Goal: Task Accomplishment & Management: Complete application form

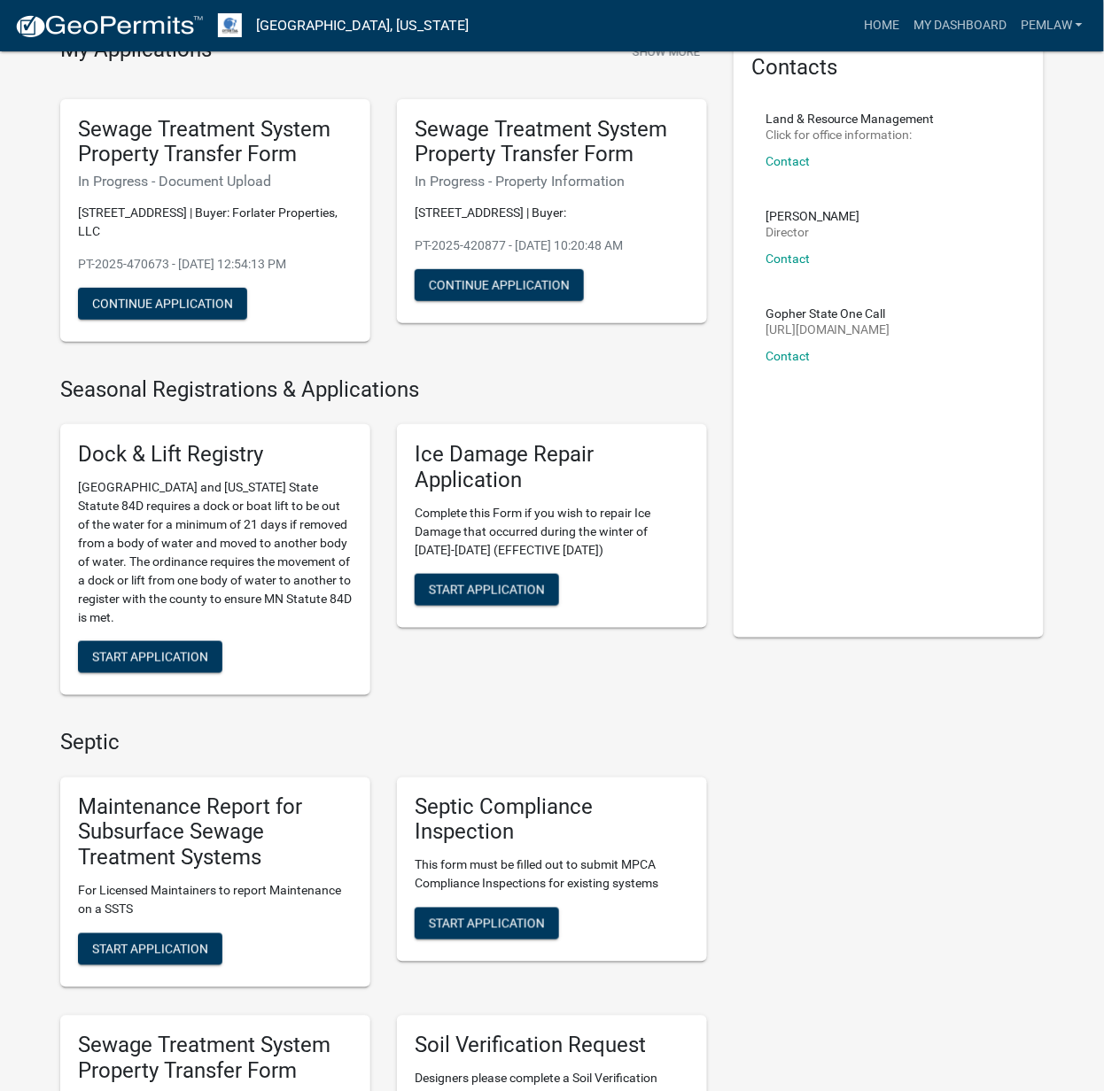
scroll to position [236, 0]
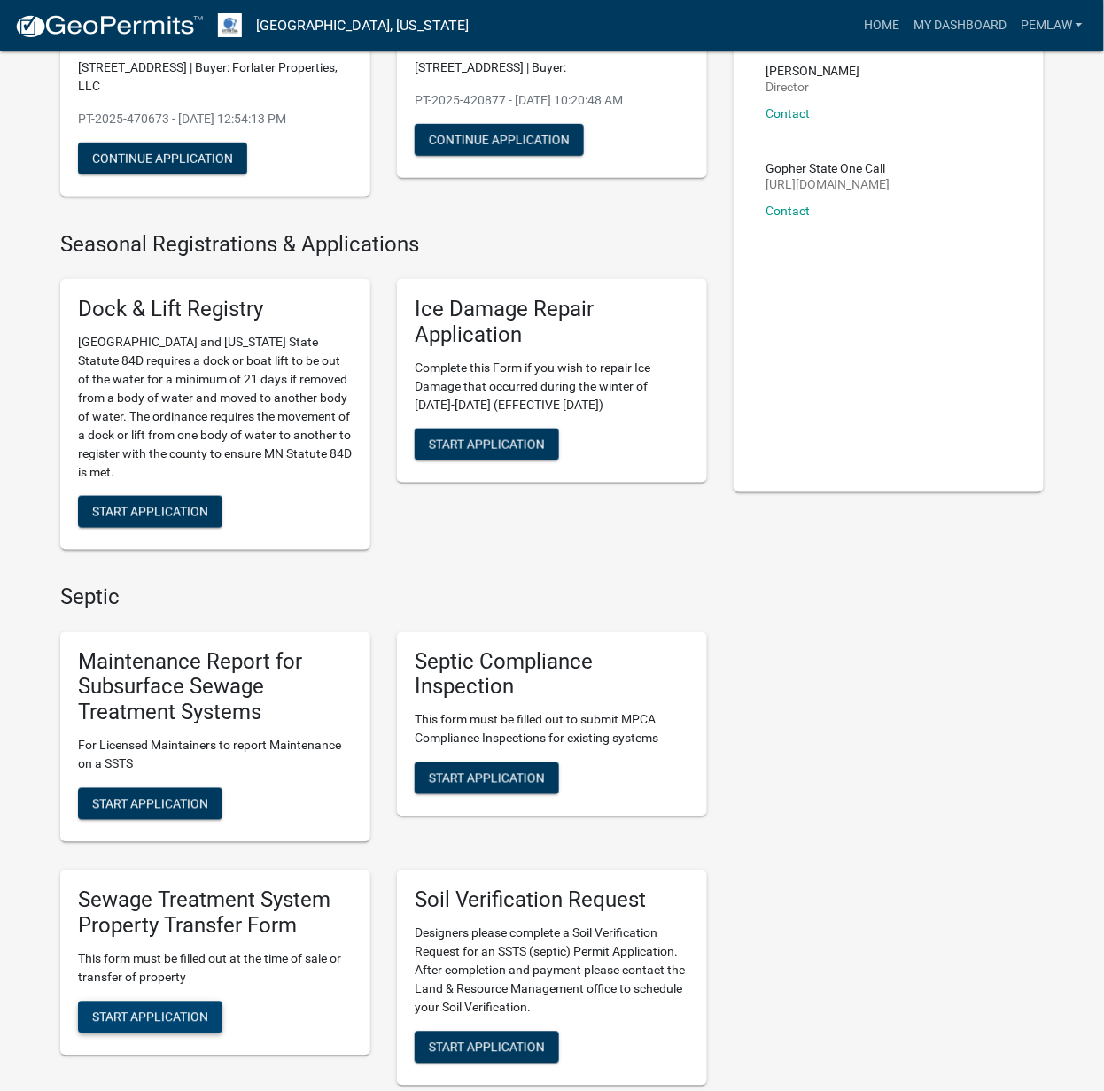
drag, startPoint x: 179, startPoint y: 1001, endPoint x: 170, endPoint y: 905, distance: 96.1
click at [179, 1010] on span "Start Application" at bounding box center [150, 1017] width 116 height 14
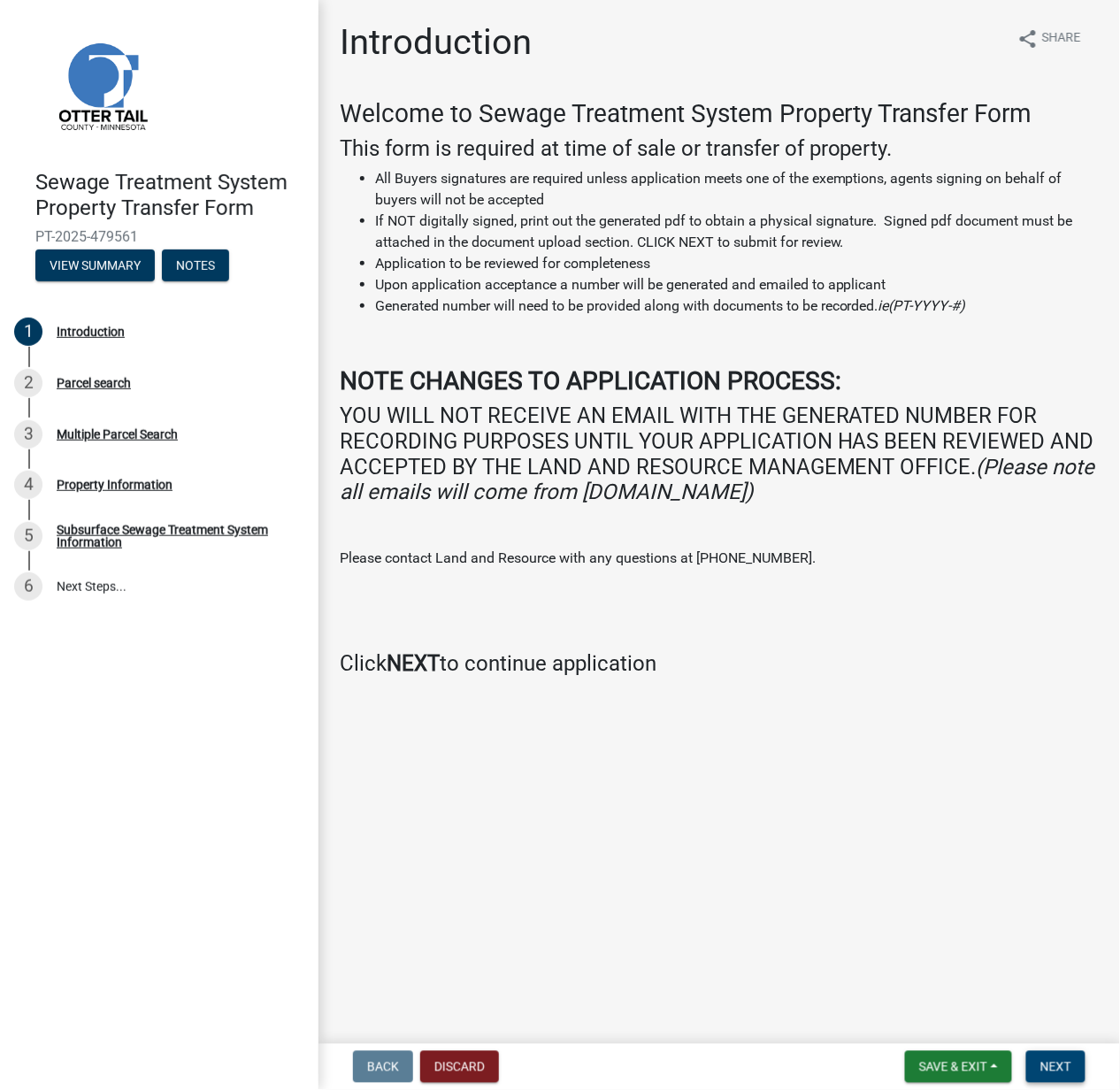
click at [1078, 1066] on button "Next" at bounding box center [1055, 1067] width 59 height 32
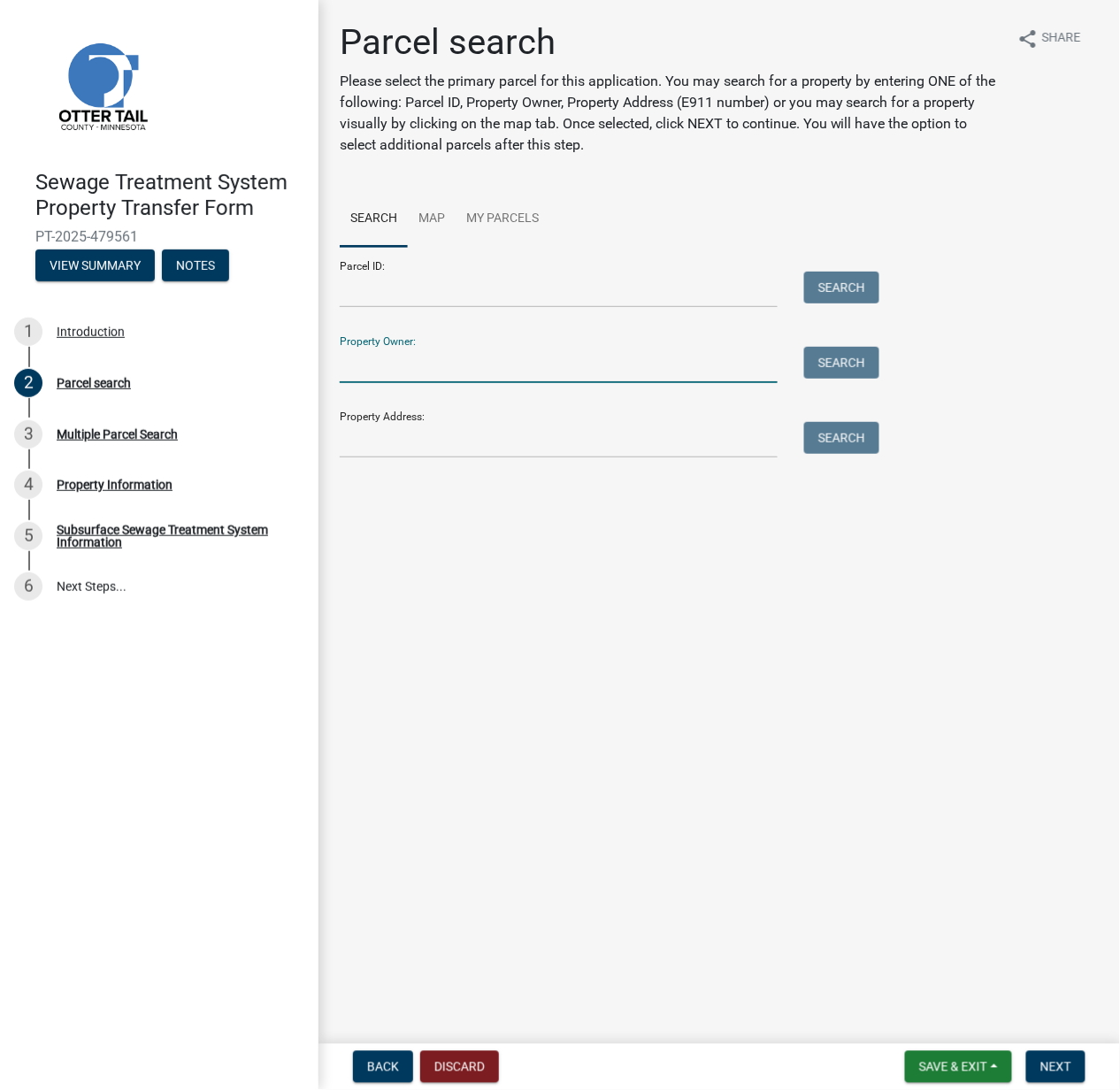
click at [393, 368] on input "Property Owner:" at bounding box center [559, 365] width 438 height 36
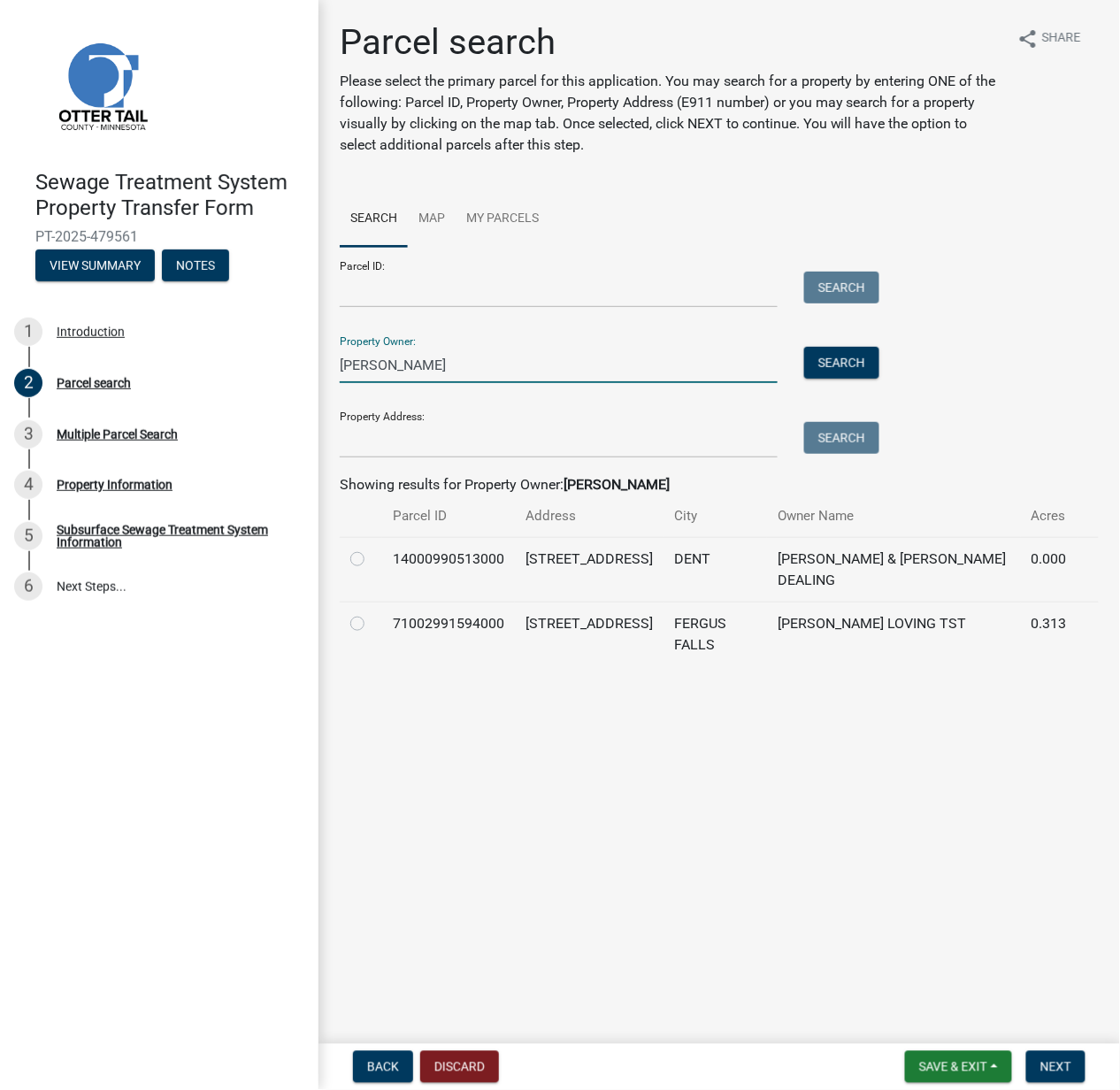
type input "[PERSON_NAME]"
click at [372, 613] on label at bounding box center [372, 613] width 0 height 0
click at [372, 624] on input "radio" at bounding box center [378, 619] width 12 height 12
radio input "true"
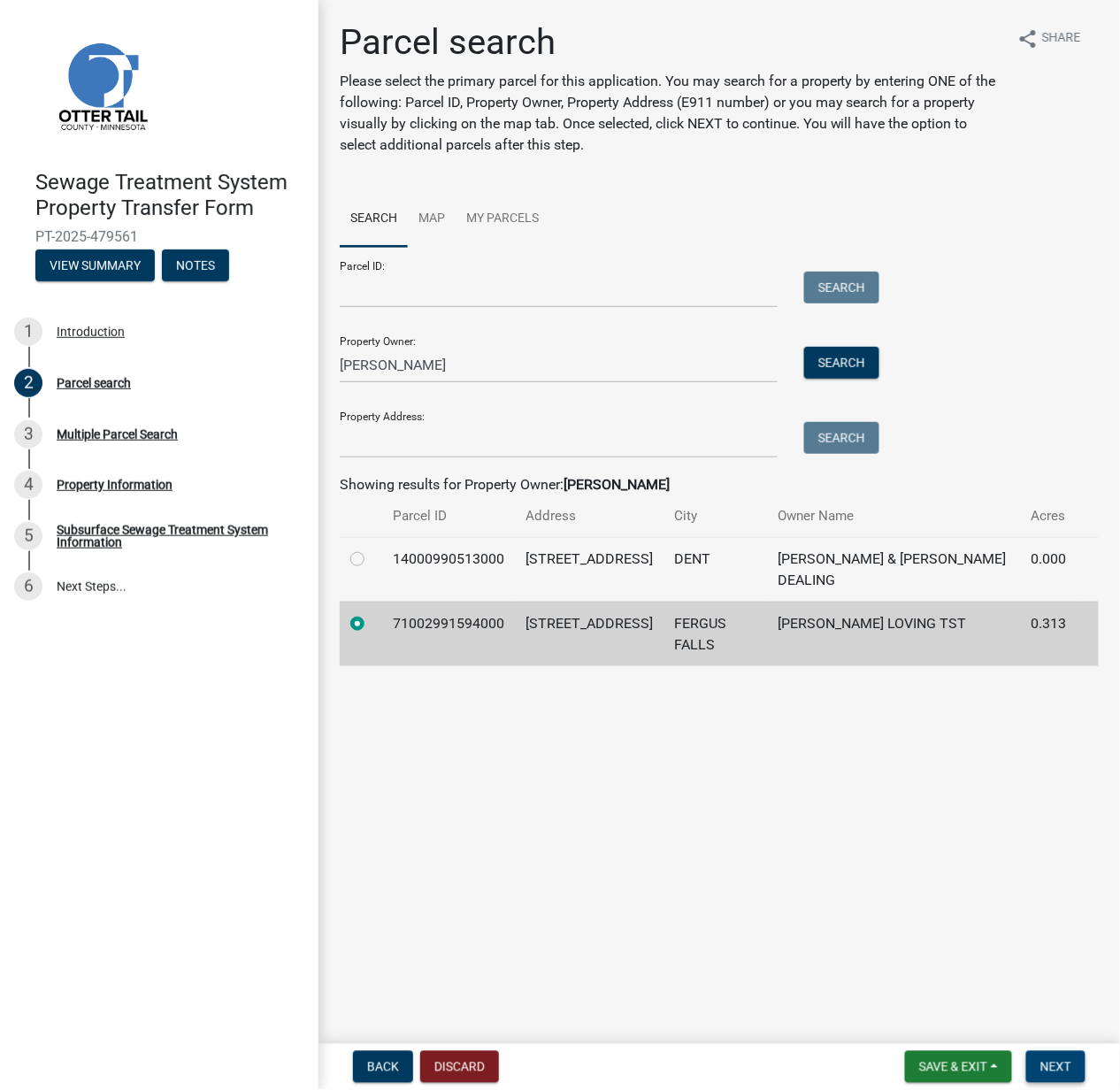
click at [1049, 1070] on span "Next" at bounding box center [1056, 1067] width 31 height 14
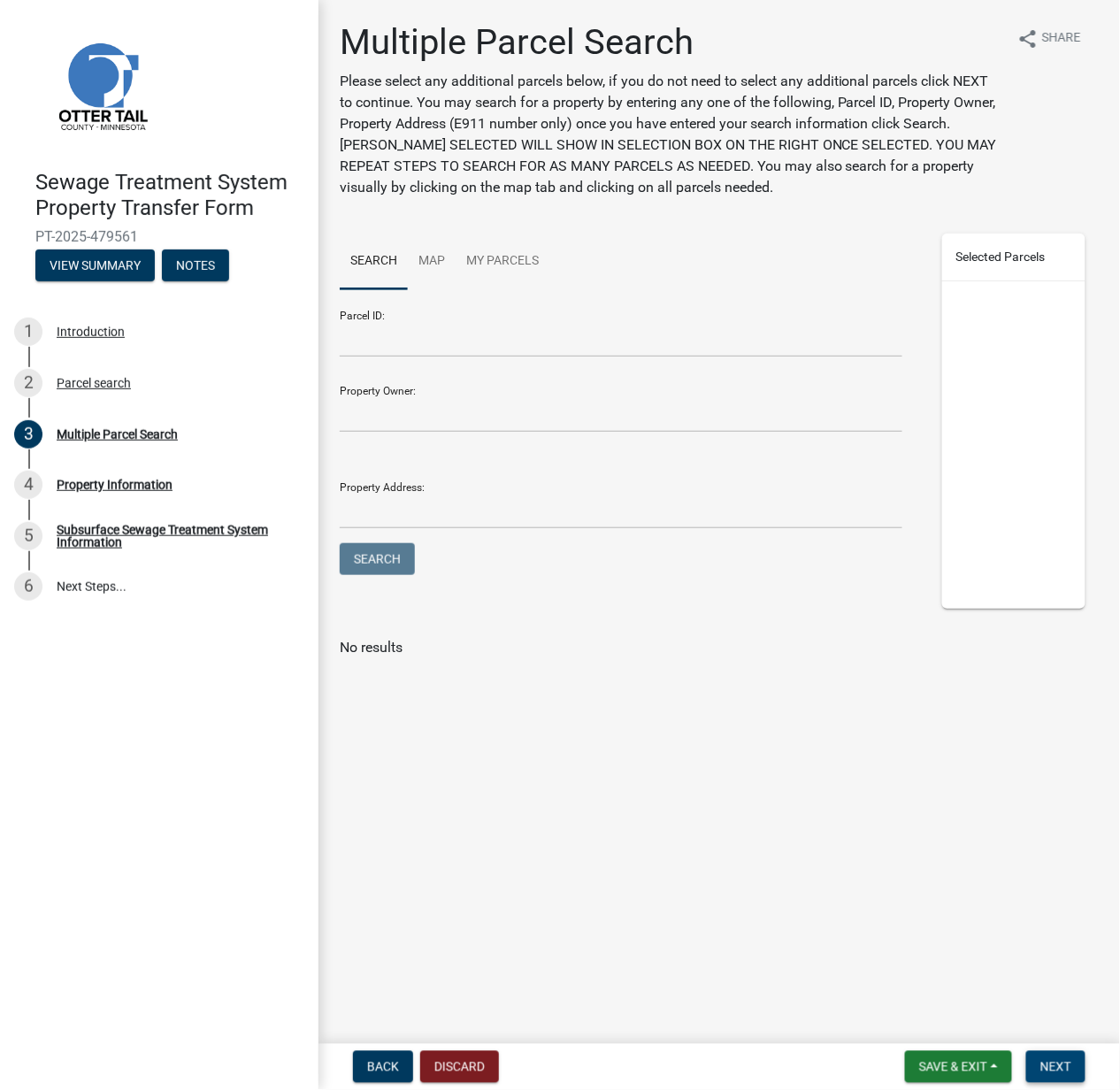
click at [1071, 1065] on span "Next" at bounding box center [1056, 1067] width 31 height 14
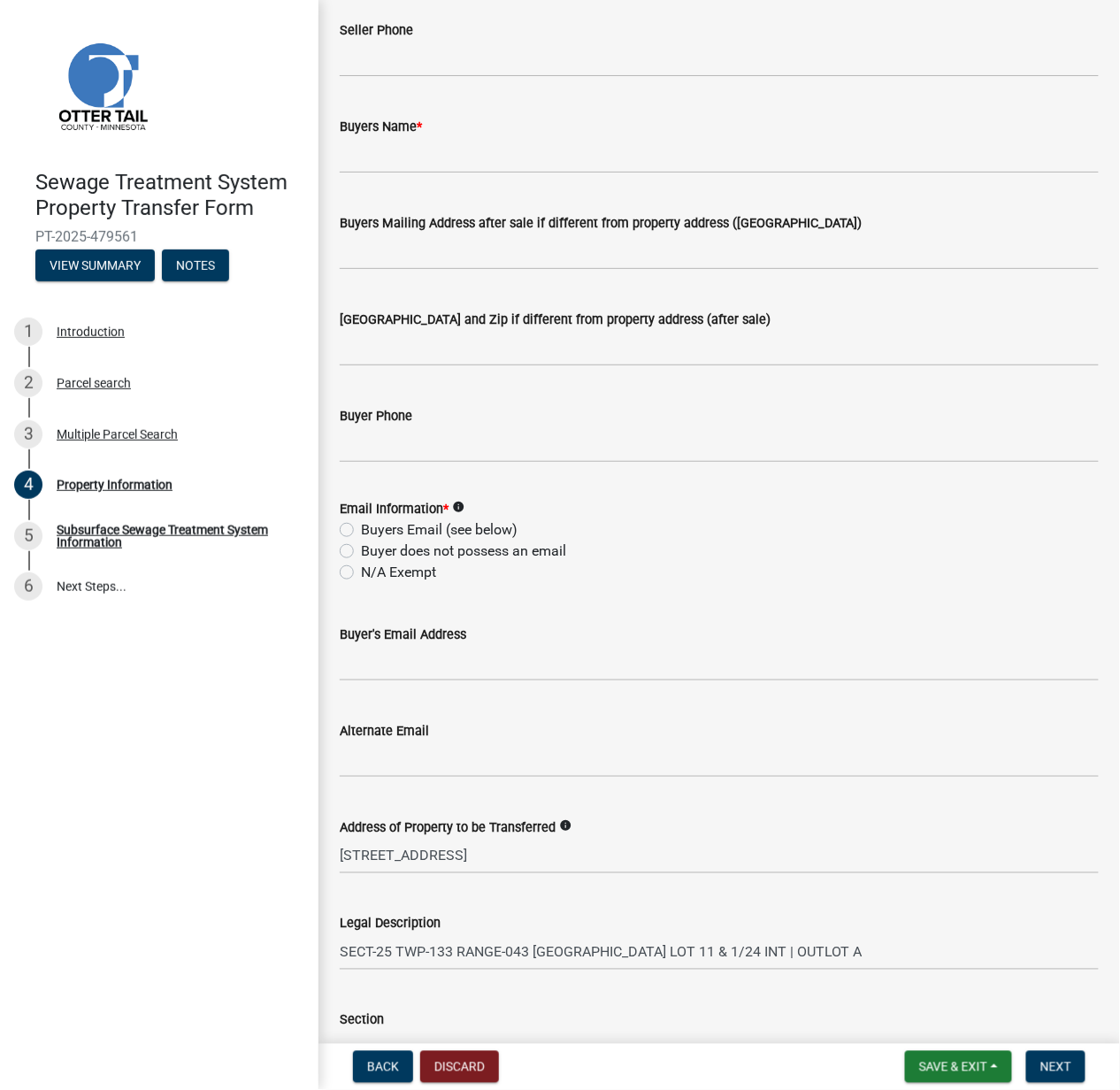
scroll to position [273, 0]
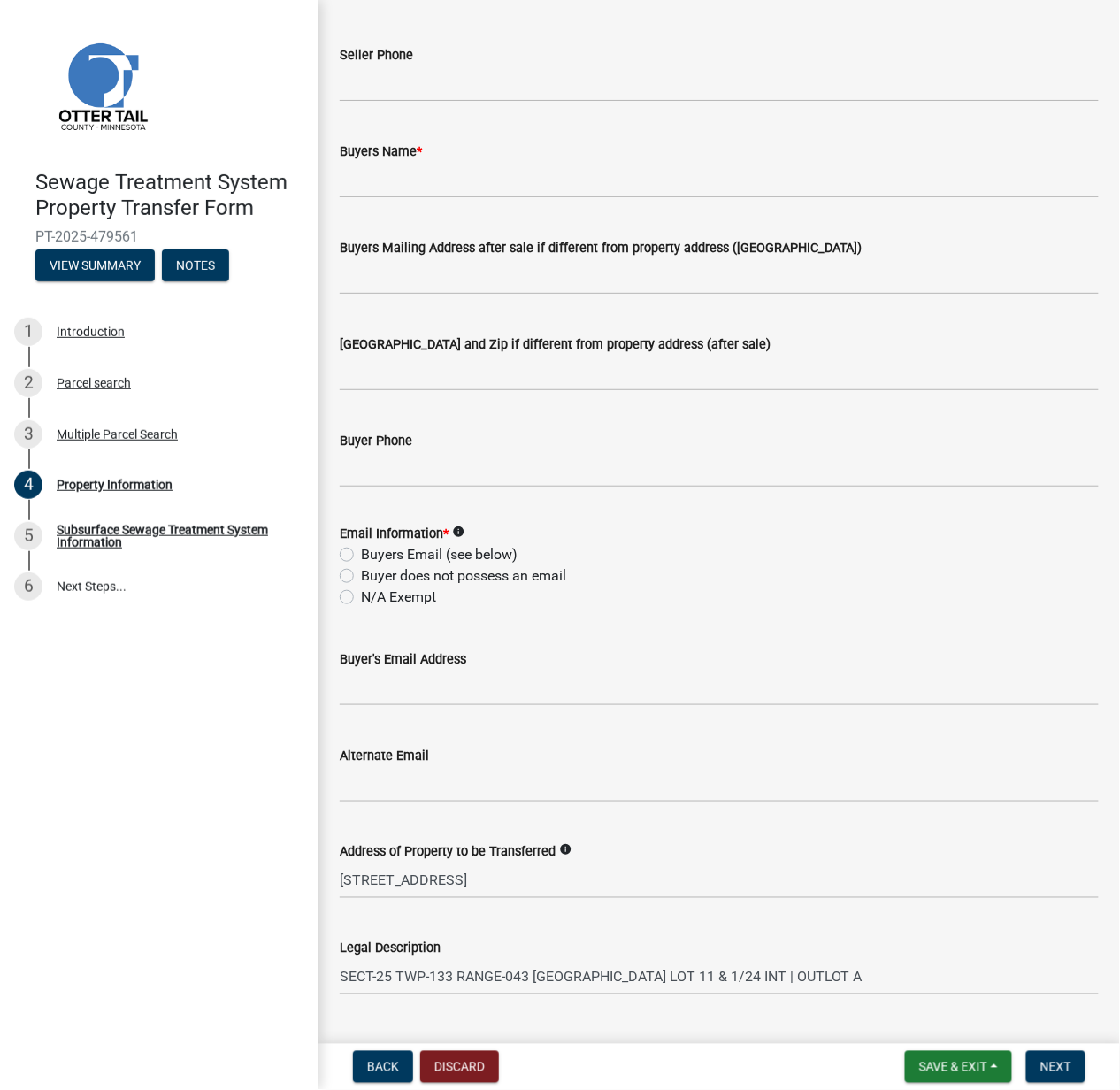
click at [361, 595] on label "N/A Exempt" at bounding box center [398, 596] width 75 height 21
click at [361, 595] on input "N/A Exempt" at bounding box center [367, 592] width 12 height 12
radio input "true"
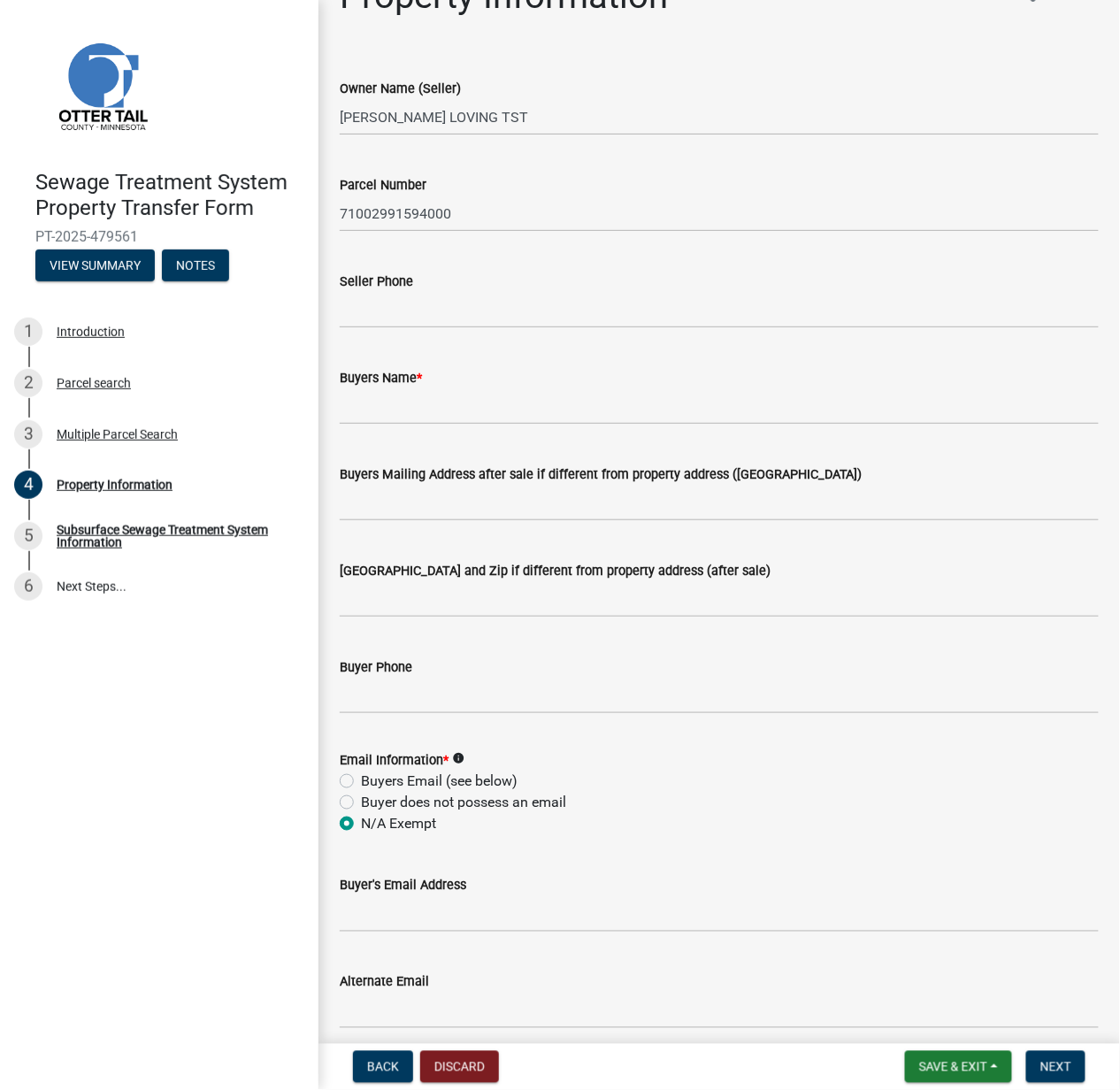
scroll to position [0, 0]
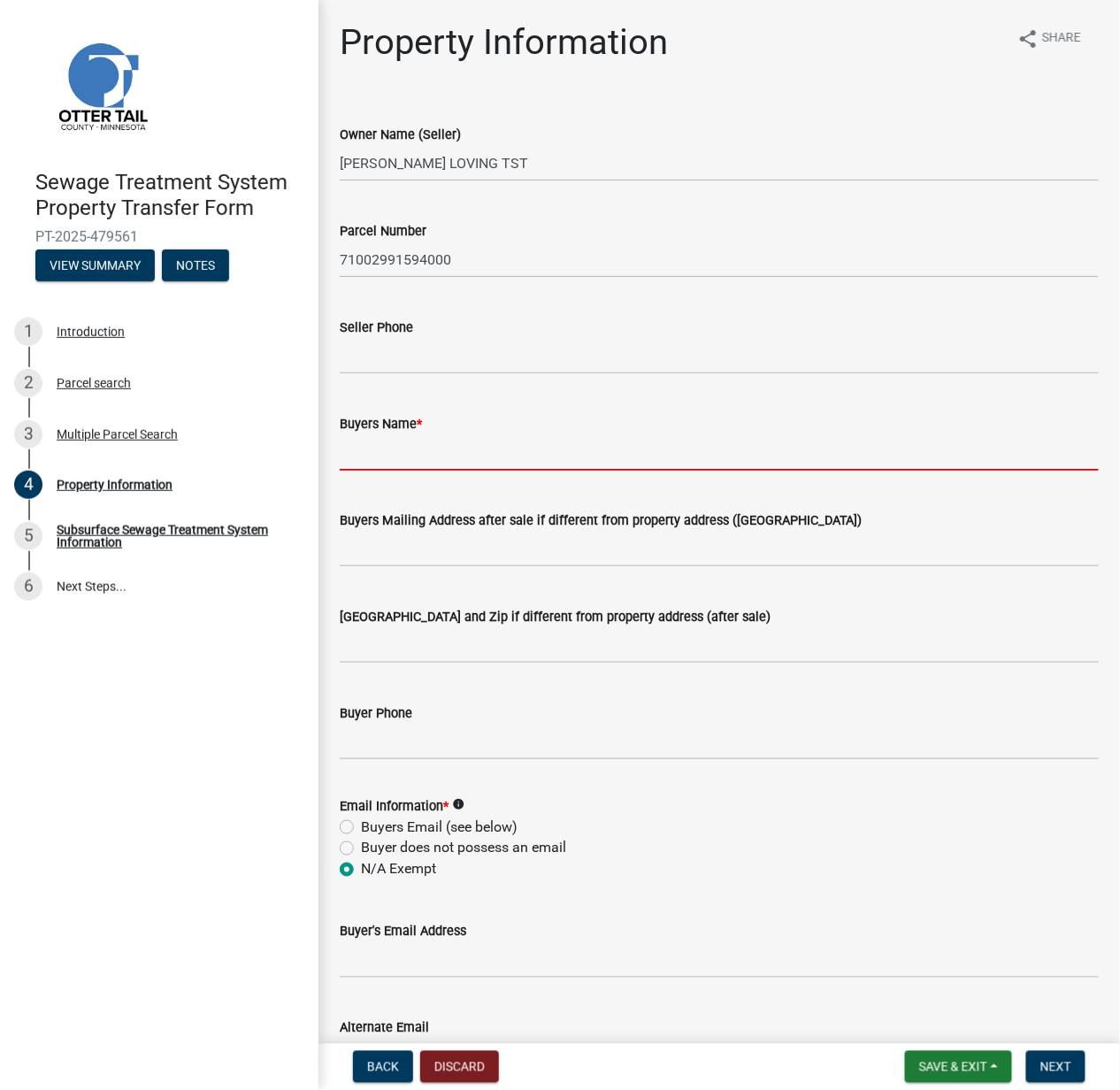
click at [368, 452] on input "Buyers Name *" at bounding box center [719, 453] width 759 height 36
type input "A"
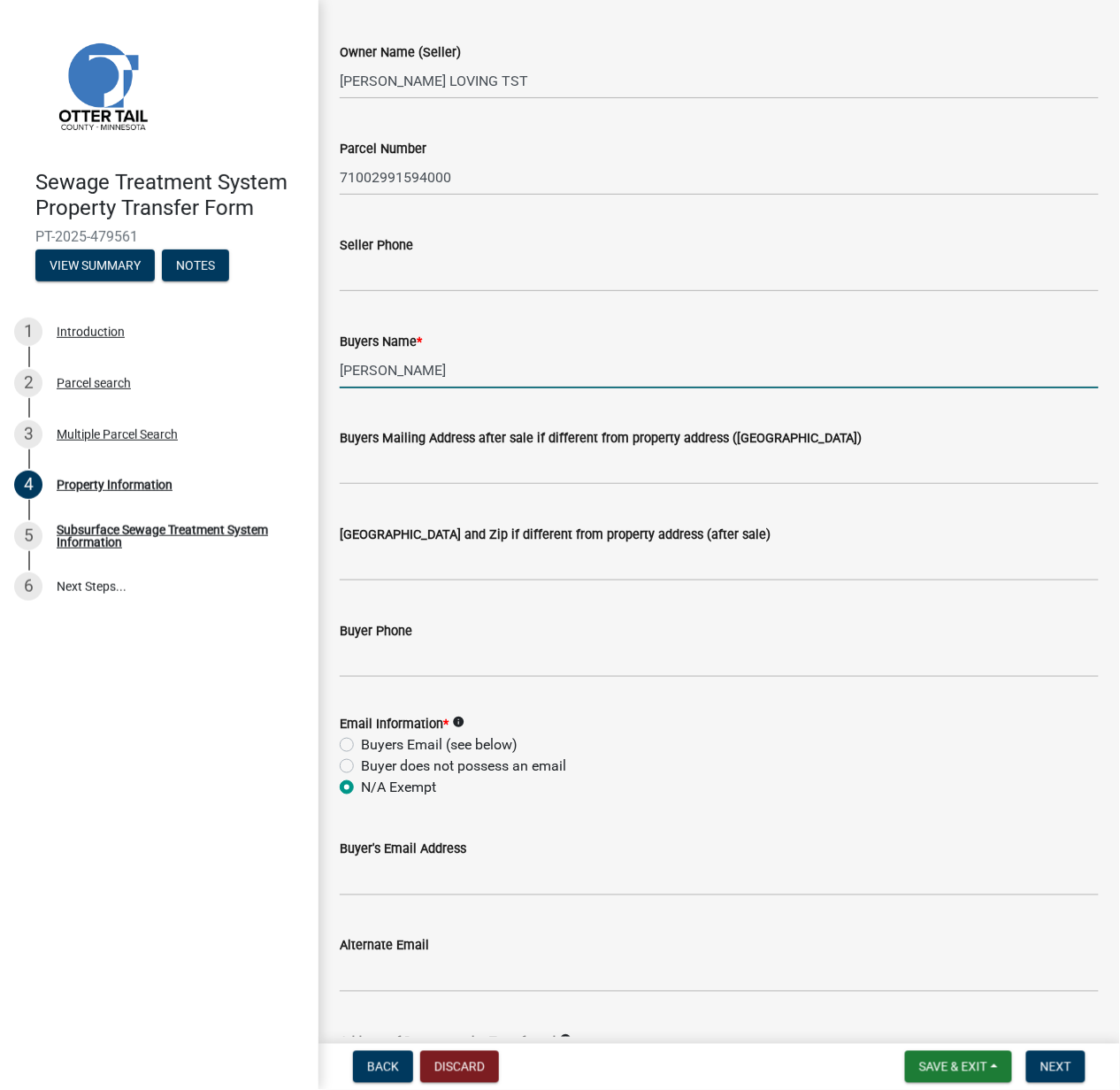
scroll to position [118, 0]
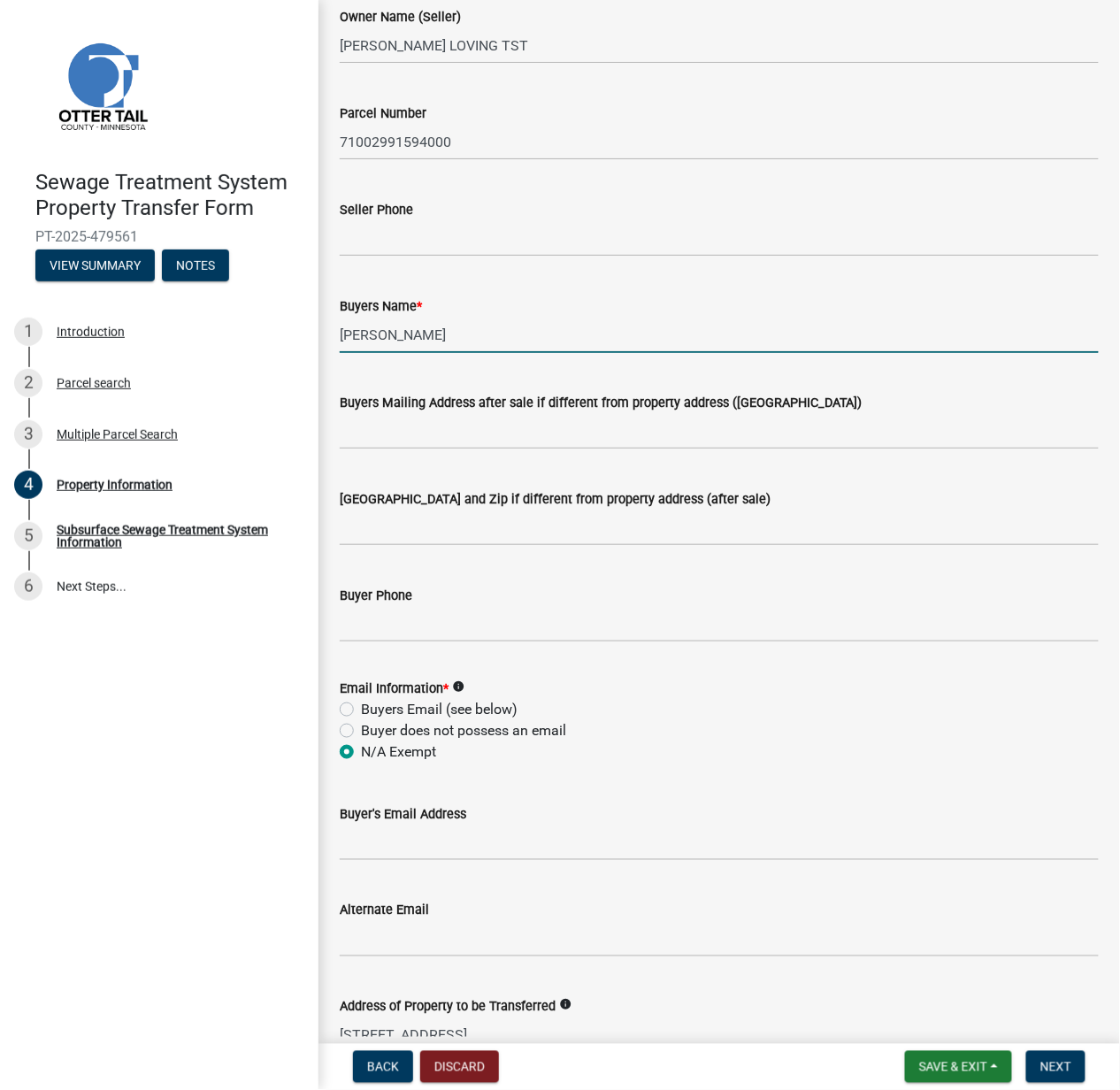
type input "[PERSON_NAME]"
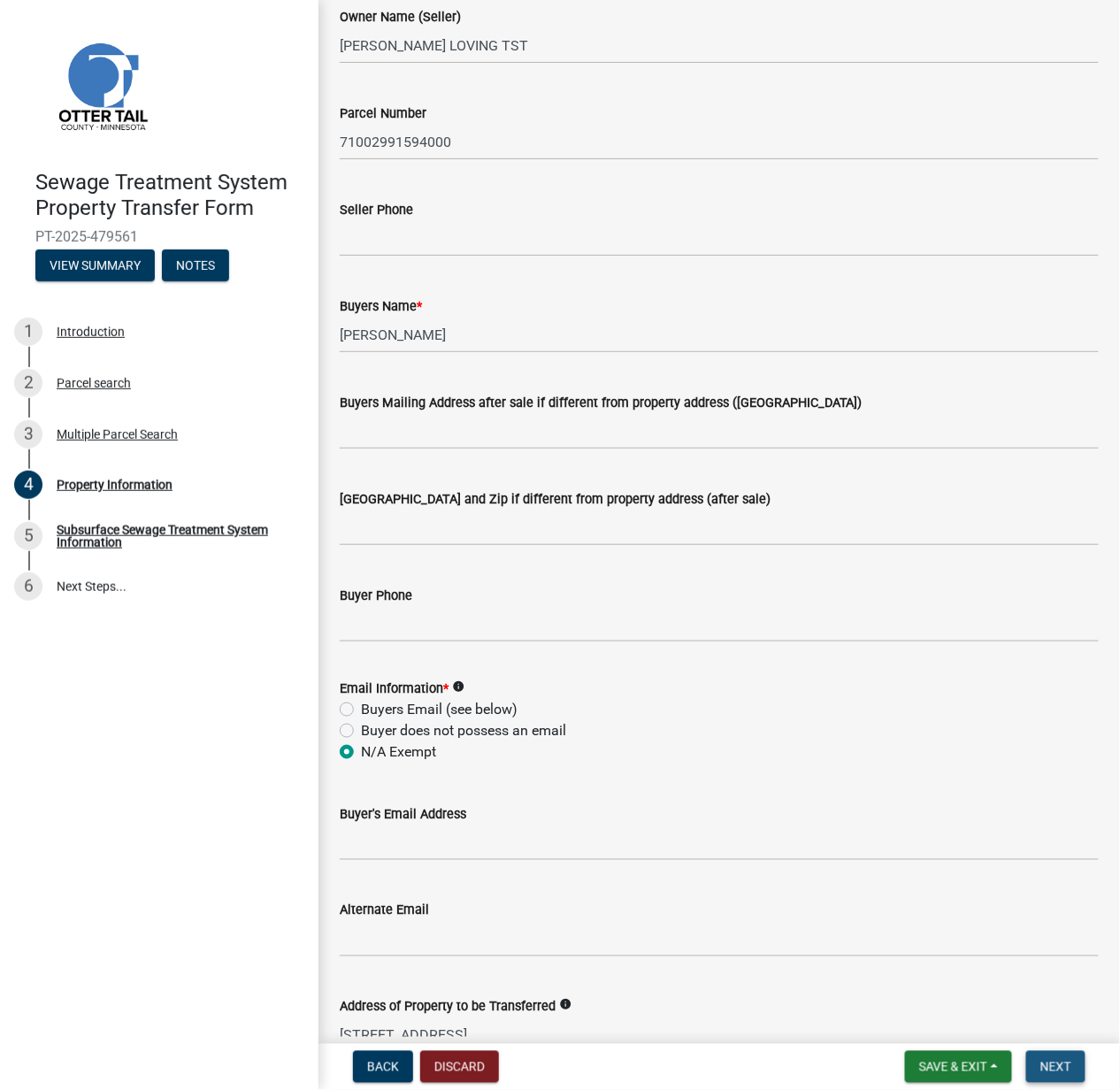
click at [1044, 1065] on span "Next" at bounding box center [1056, 1067] width 31 height 14
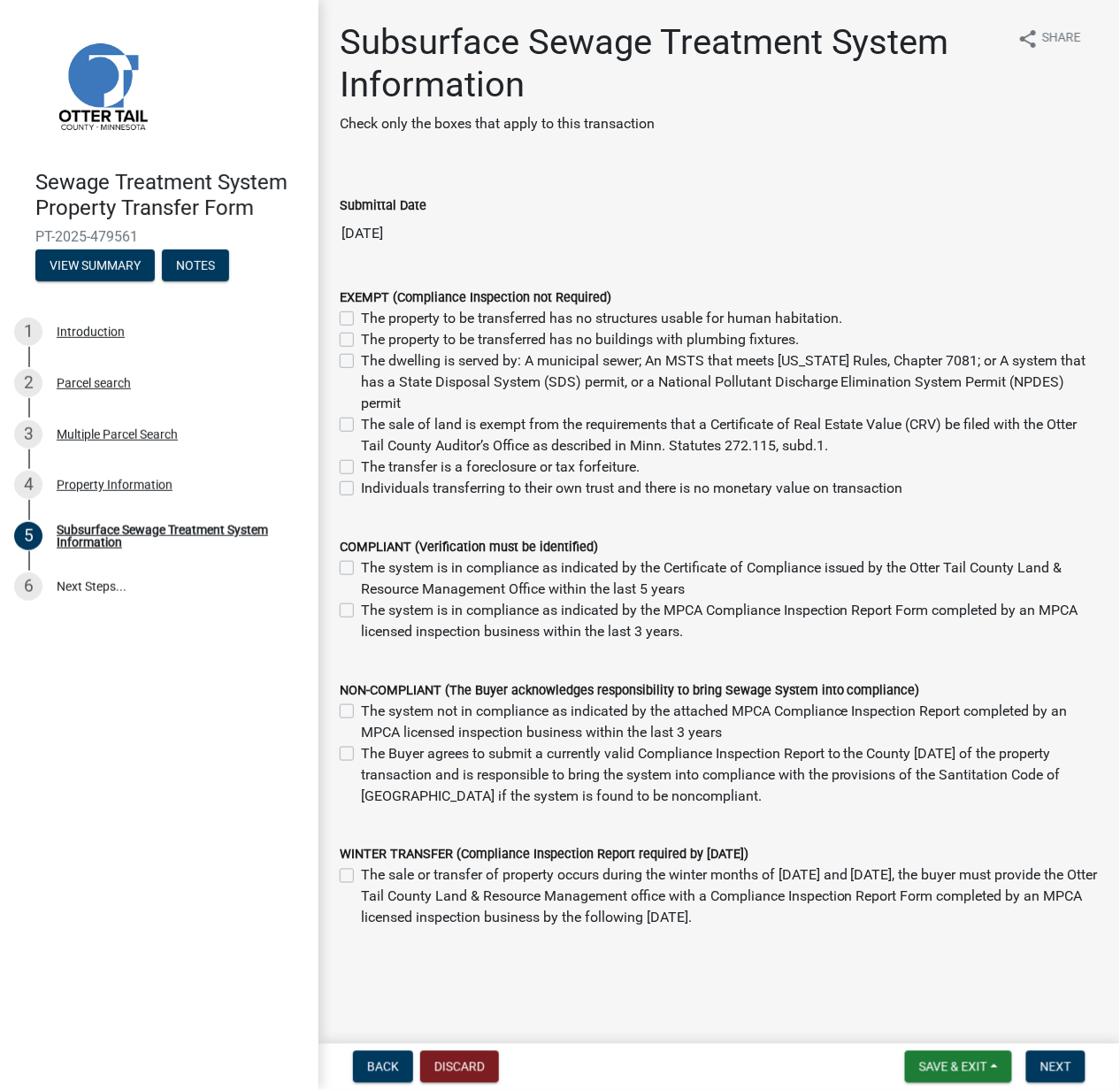
click at [361, 422] on label "The sale of land is exempt from the requirements that a Certificate of Real Est…" at bounding box center [729, 436] width 738 height 43
click at [361, 422] on input "The sale of land is exempt from the requirements that a Certificate of Real Est…" at bounding box center [367, 421] width 12 height 12
checkbox input "true"
checkbox input "false"
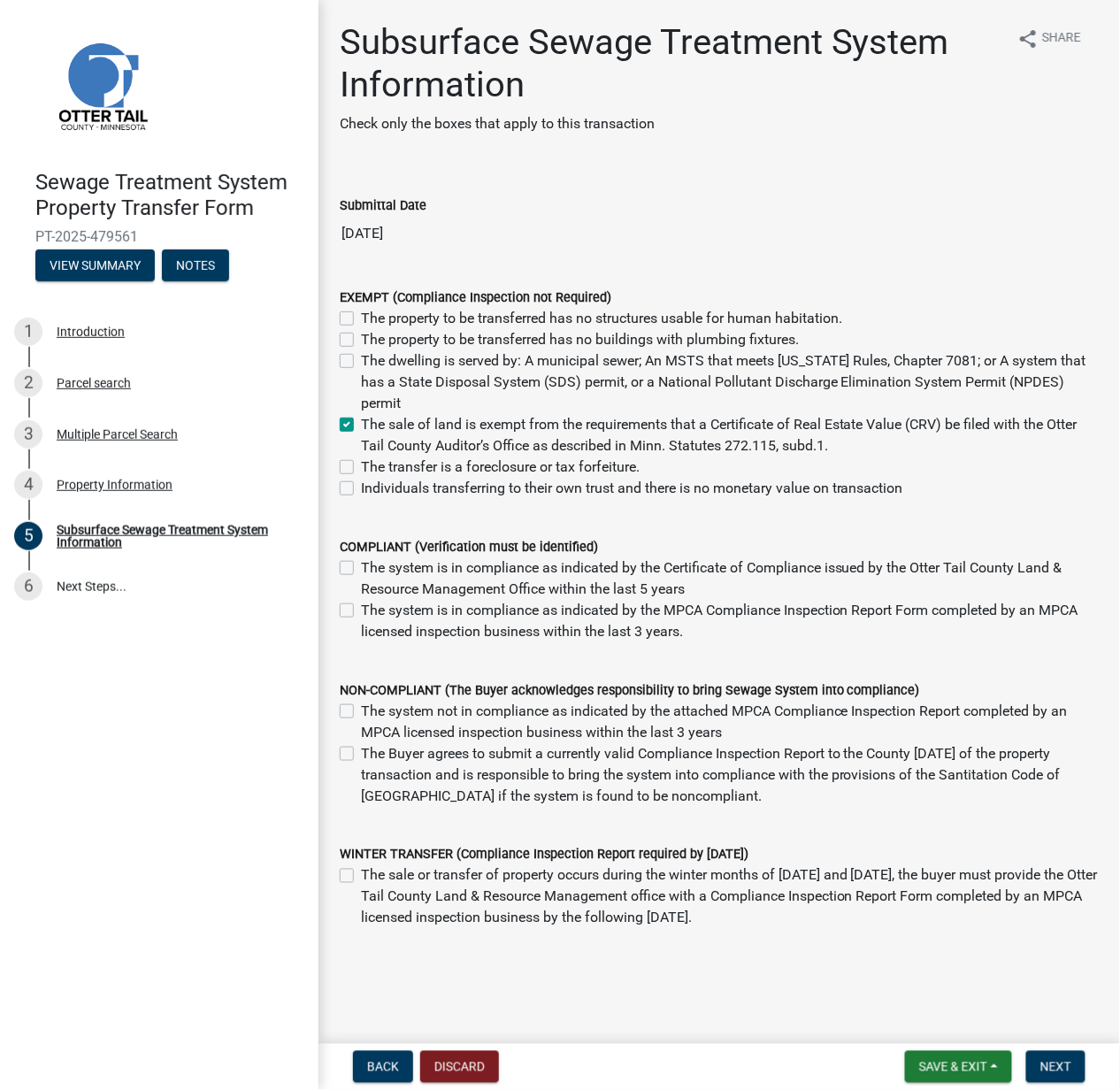
checkbox input "false"
checkbox input "true"
checkbox input "false"
click at [361, 359] on label "The dwelling is served by: A municipal sewer; An MSTS that meets [US_STATE] Rul…" at bounding box center [729, 383] width 738 height 64
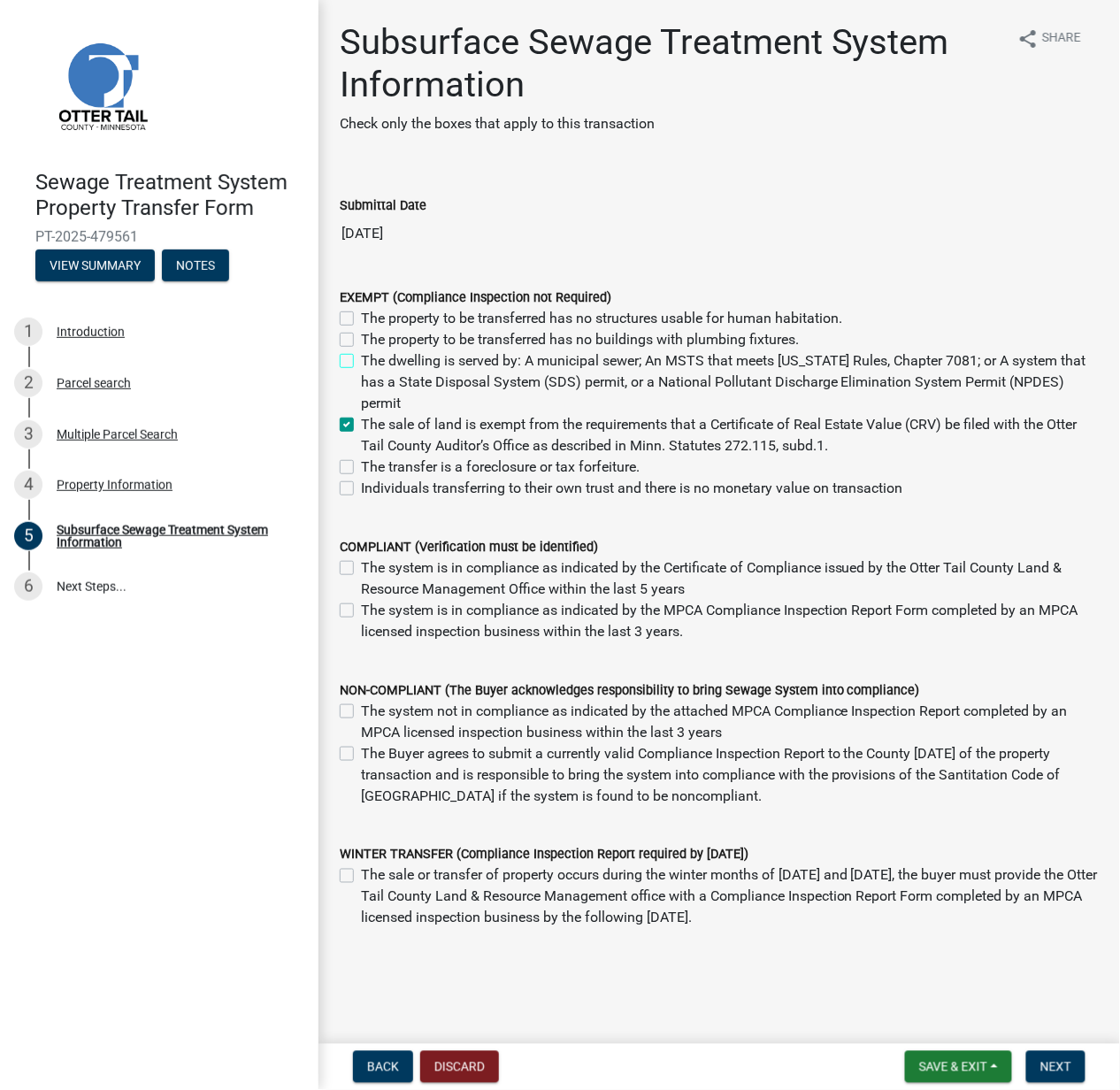
click at [361, 359] on input "The dwelling is served by: A municipal sewer; An MSTS that meets [US_STATE] Rul…" at bounding box center [367, 357] width 12 height 12
checkbox input "true"
checkbox input "false"
checkbox input "true"
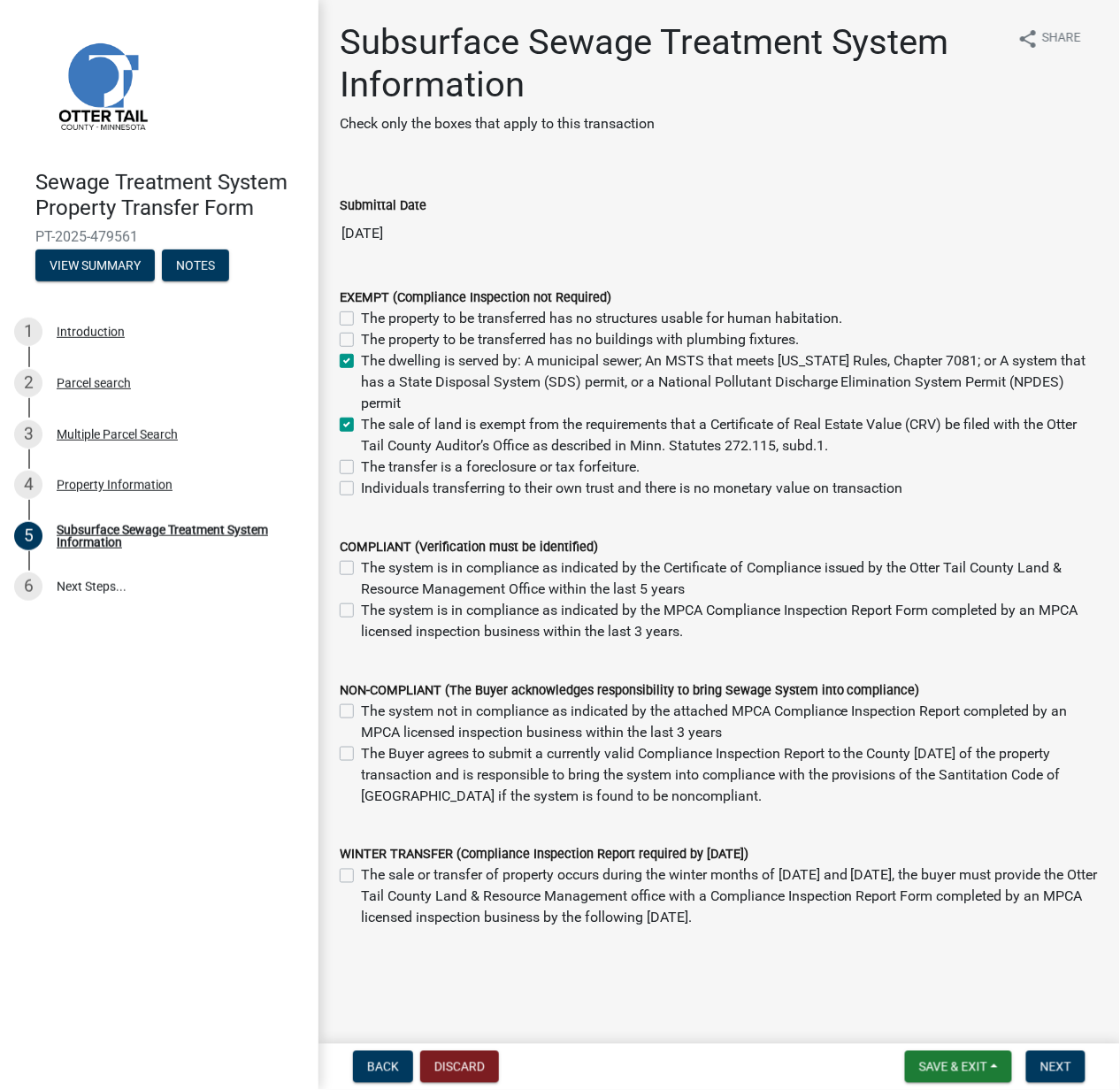
checkbox input "true"
checkbox input "false"
click at [1065, 1070] on span "Next" at bounding box center [1056, 1067] width 31 height 14
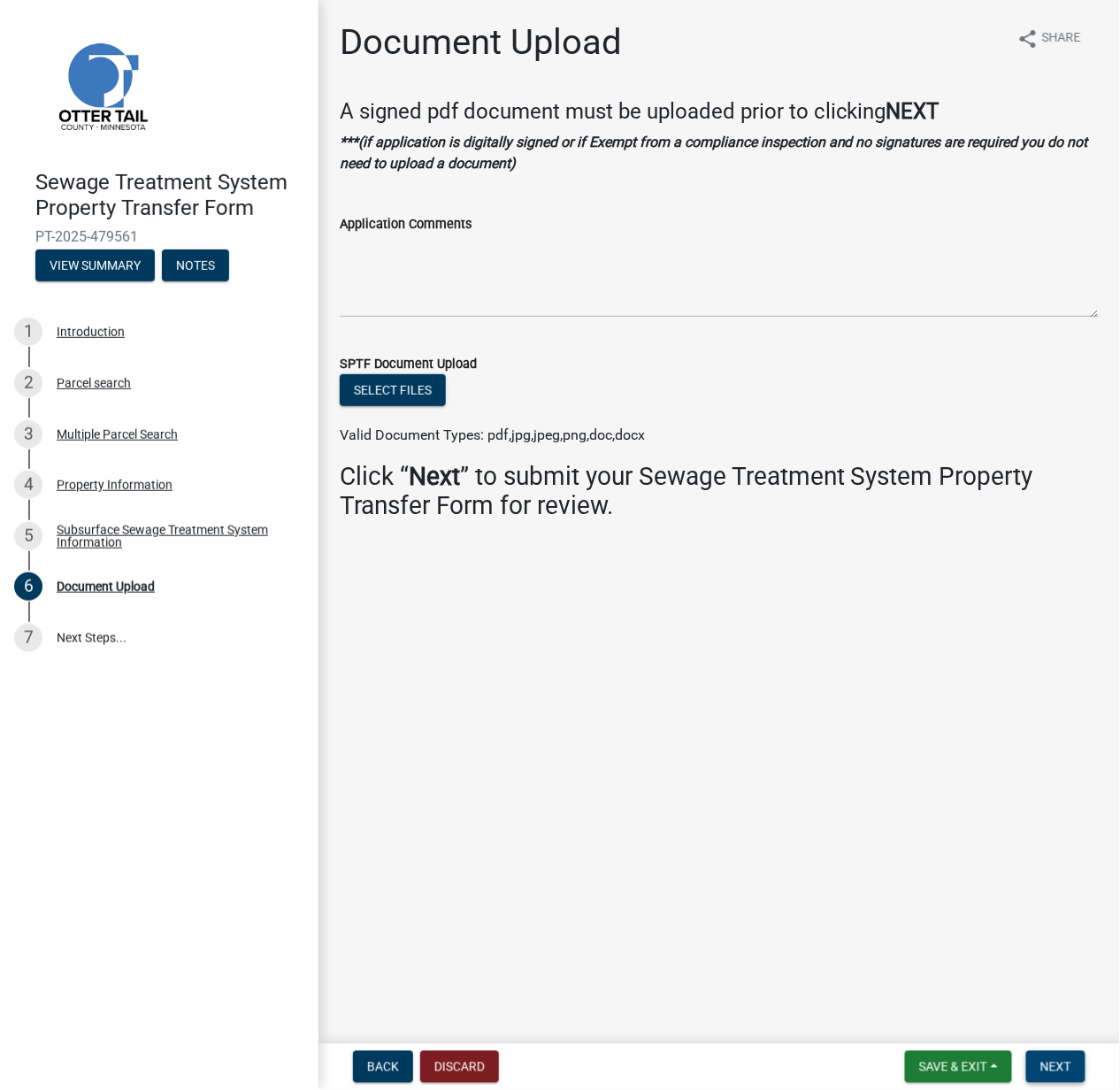
click at [1057, 1062] on span "Next" at bounding box center [1056, 1067] width 31 height 14
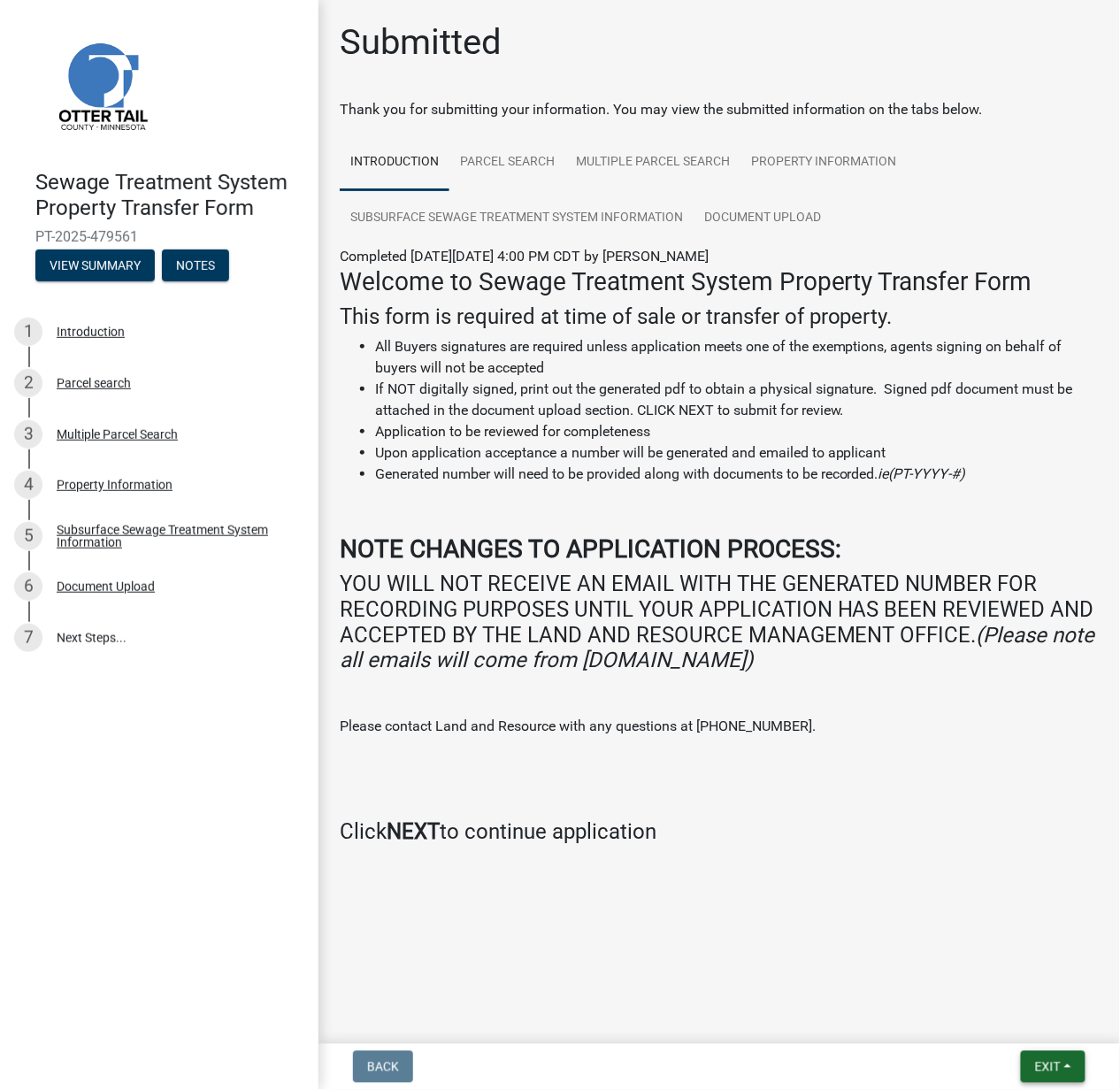
click at [1084, 1069] on button "Exit" at bounding box center [1053, 1067] width 65 height 32
click at [1027, 1019] on button "Save & Exit" at bounding box center [1015, 1022] width 142 height 43
